Goal: Information Seeking & Learning: Learn about a topic

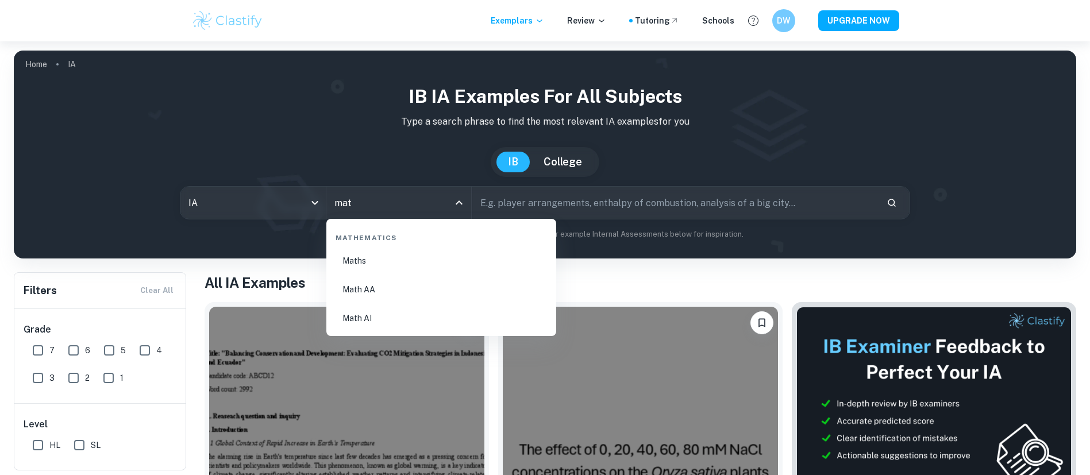
type input "math"
click at [372, 315] on li "Math AI" at bounding box center [441, 318] width 221 height 26
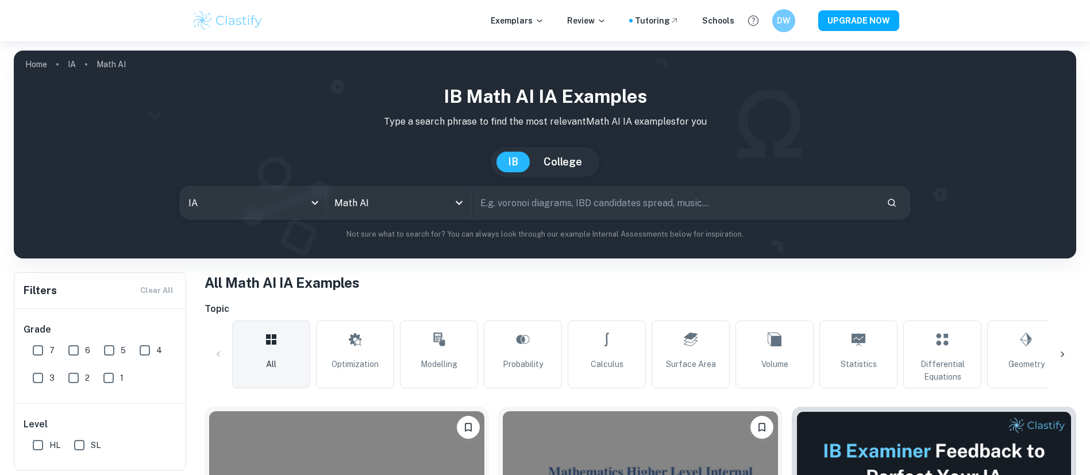
click at [597, 210] on input "text" at bounding box center [676, 203] width 406 height 32
type input "golf"
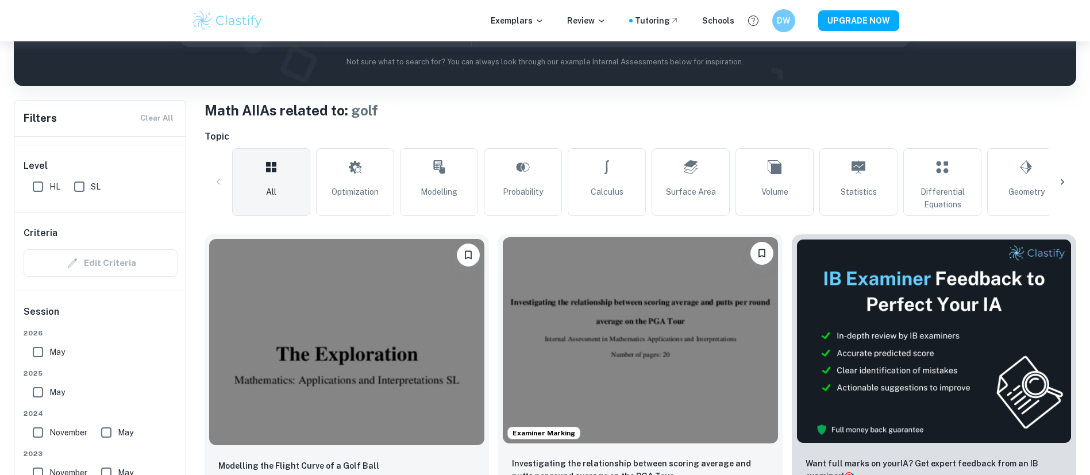
scroll to position [345, 0]
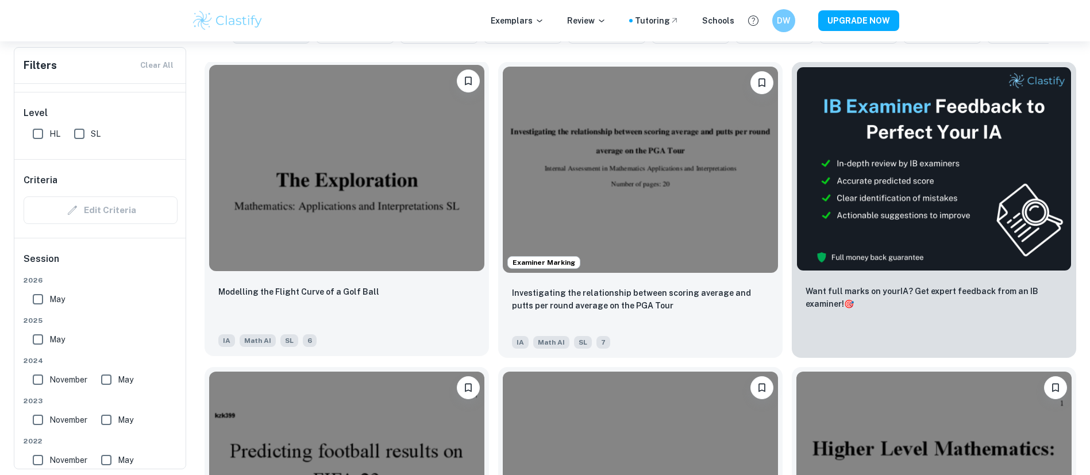
click at [343, 285] on div "Modelling the Flight Curve of a Golf Ball" at bounding box center [346, 304] width 257 height 39
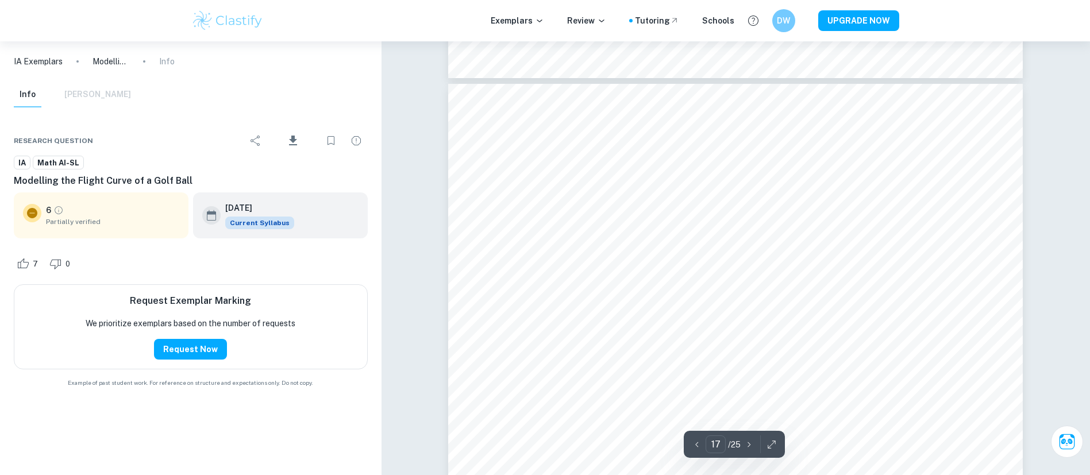
scroll to position [12416, 0]
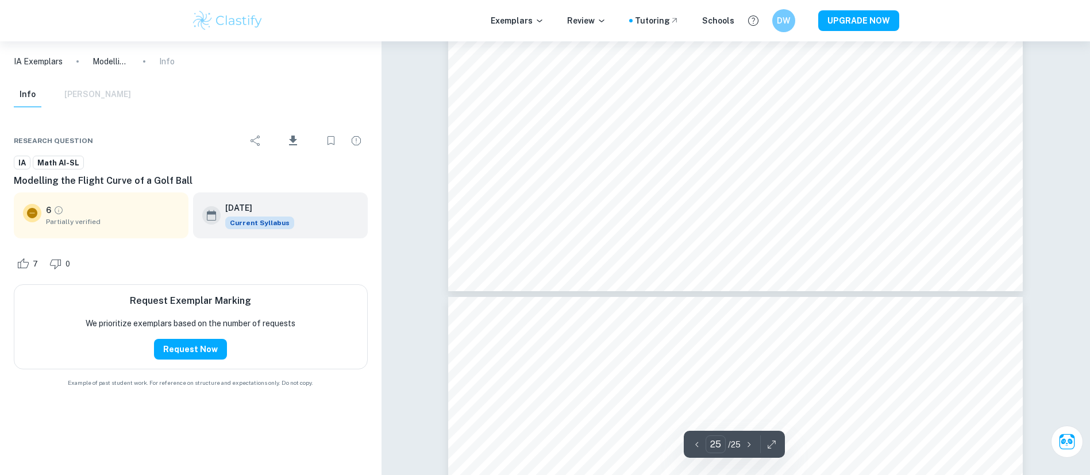
type input "24"
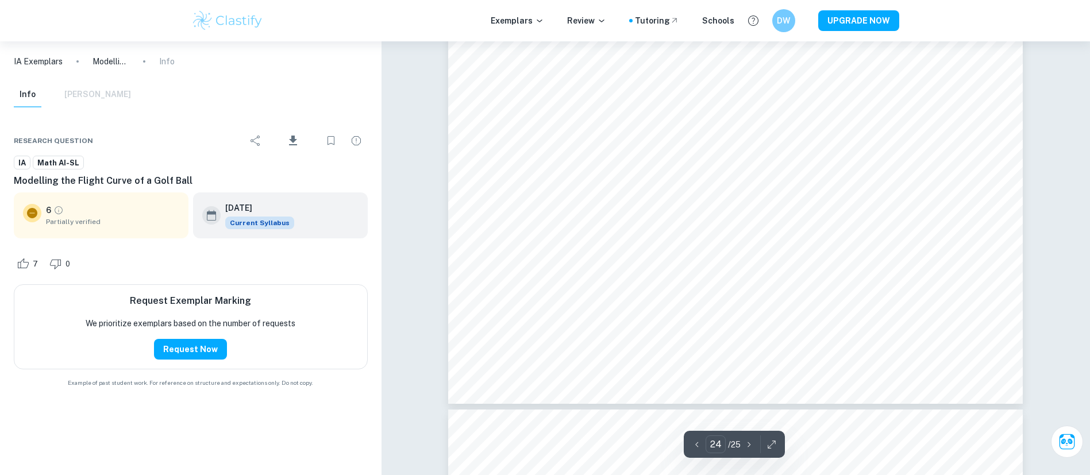
scroll to position [17834, 0]
